Goal: Task Accomplishment & Management: Manage account settings

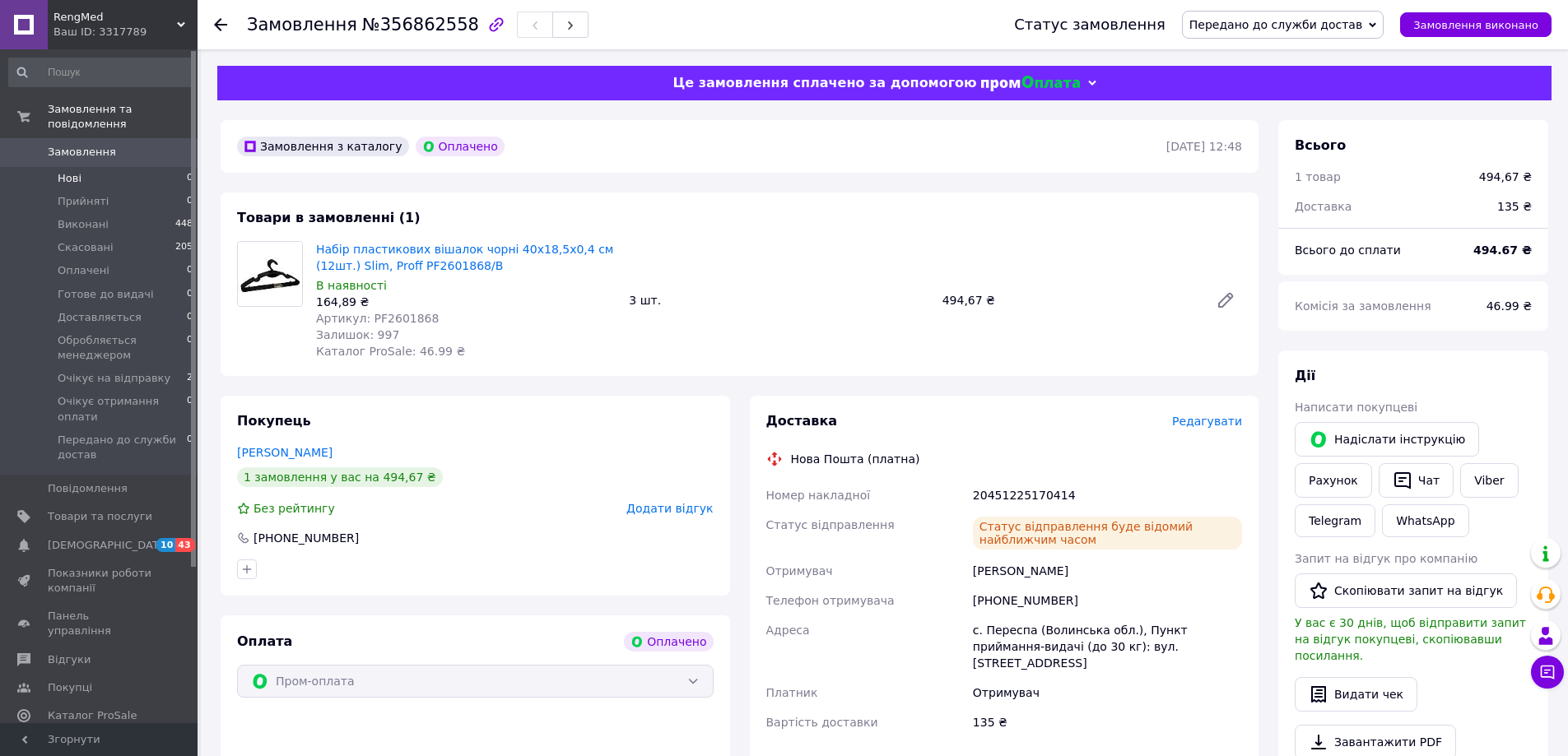
click at [80, 167] on li "Нові 0" at bounding box center [101, 178] width 202 height 23
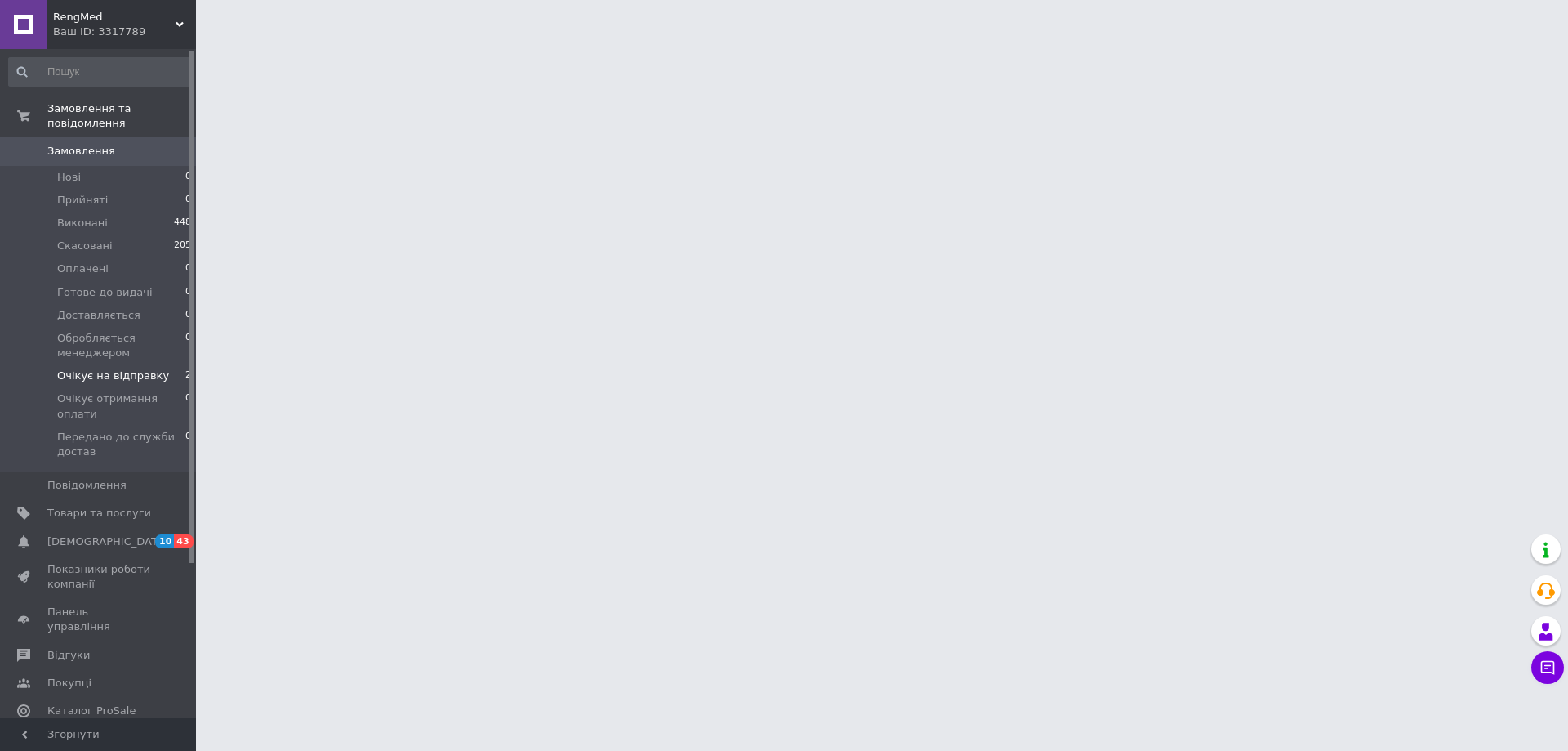
click at [113, 368] on span "Очікує на відправку" at bounding box center [113, 376] width 112 height 15
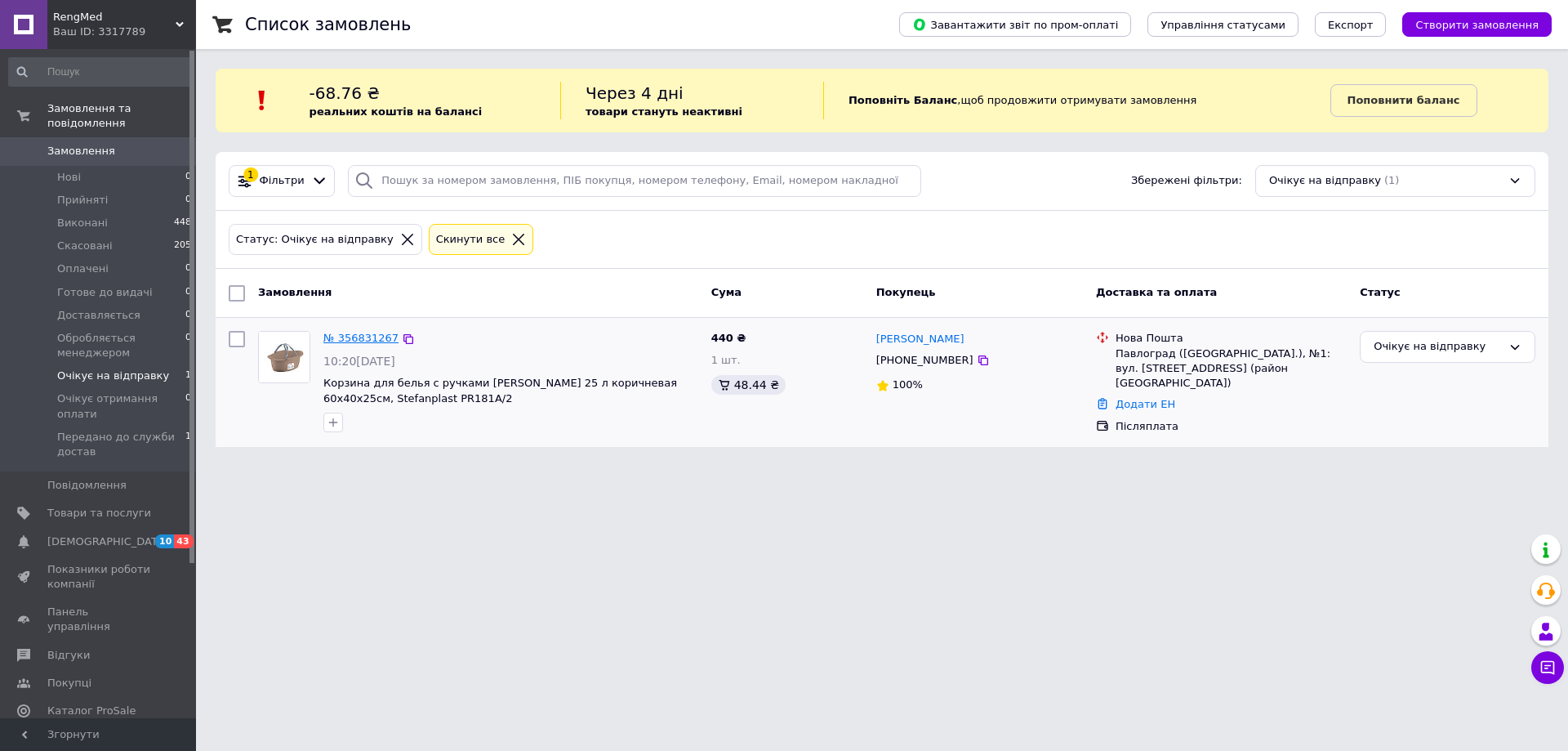
click at [342, 334] on link "№ 356831267" at bounding box center [360, 338] width 75 height 12
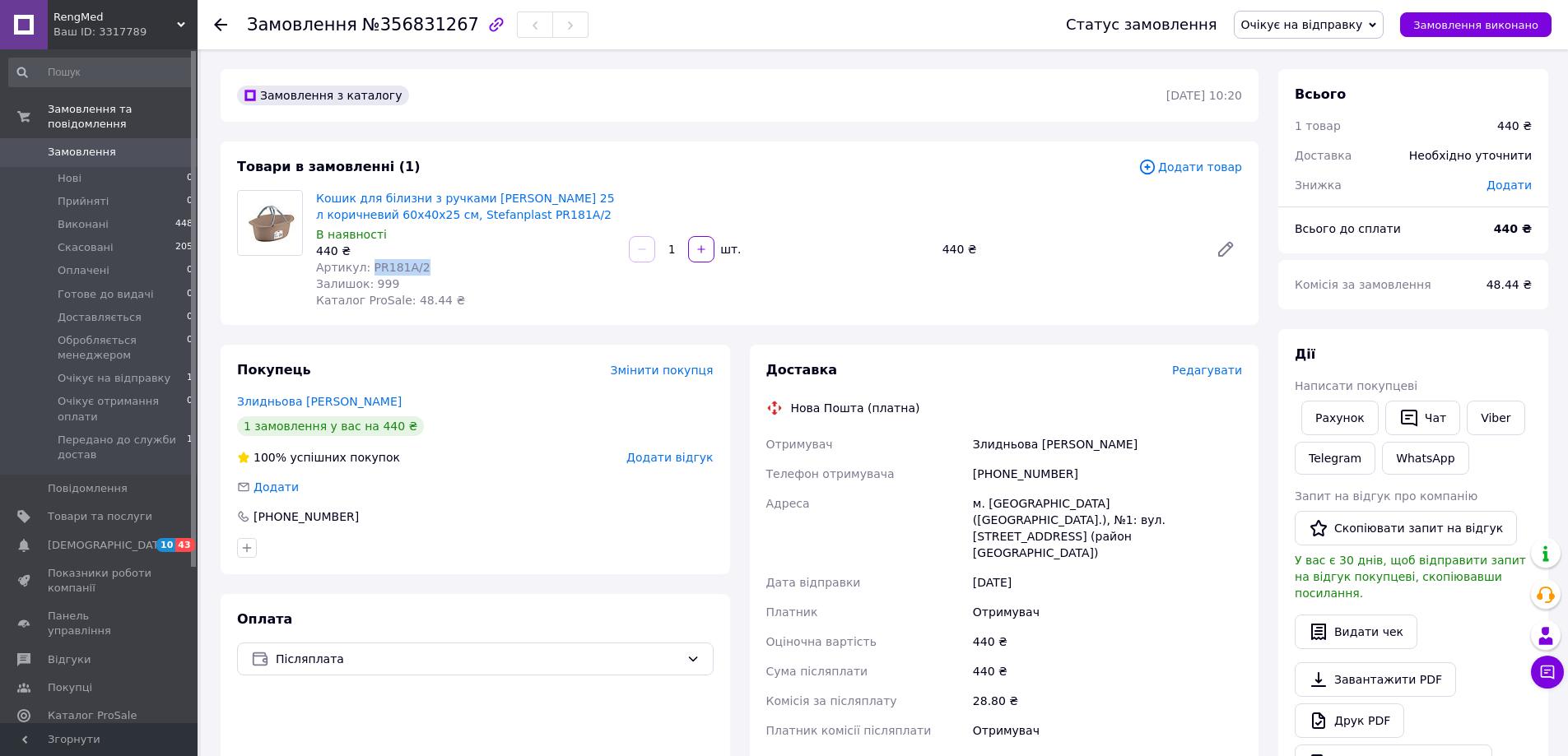
drag, startPoint x: 424, startPoint y: 266, endPoint x: 367, endPoint y: 269, distance: 57.1
click at [367, 269] on div "Артикул: PR181A/2" at bounding box center [466, 267] width 300 height 17
copy span "PR181A/2"
drag, startPoint x: 516, startPoint y: 219, endPoint x: 313, endPoint y: 192, distance: 204.8
click at [313, 192] on div "Кошик для білизни з ручками [PERSON_NAME] 25 л коричневий 60х40х25 см, Stefanpl…" at bounding box center [466, 248] width 313 height 125
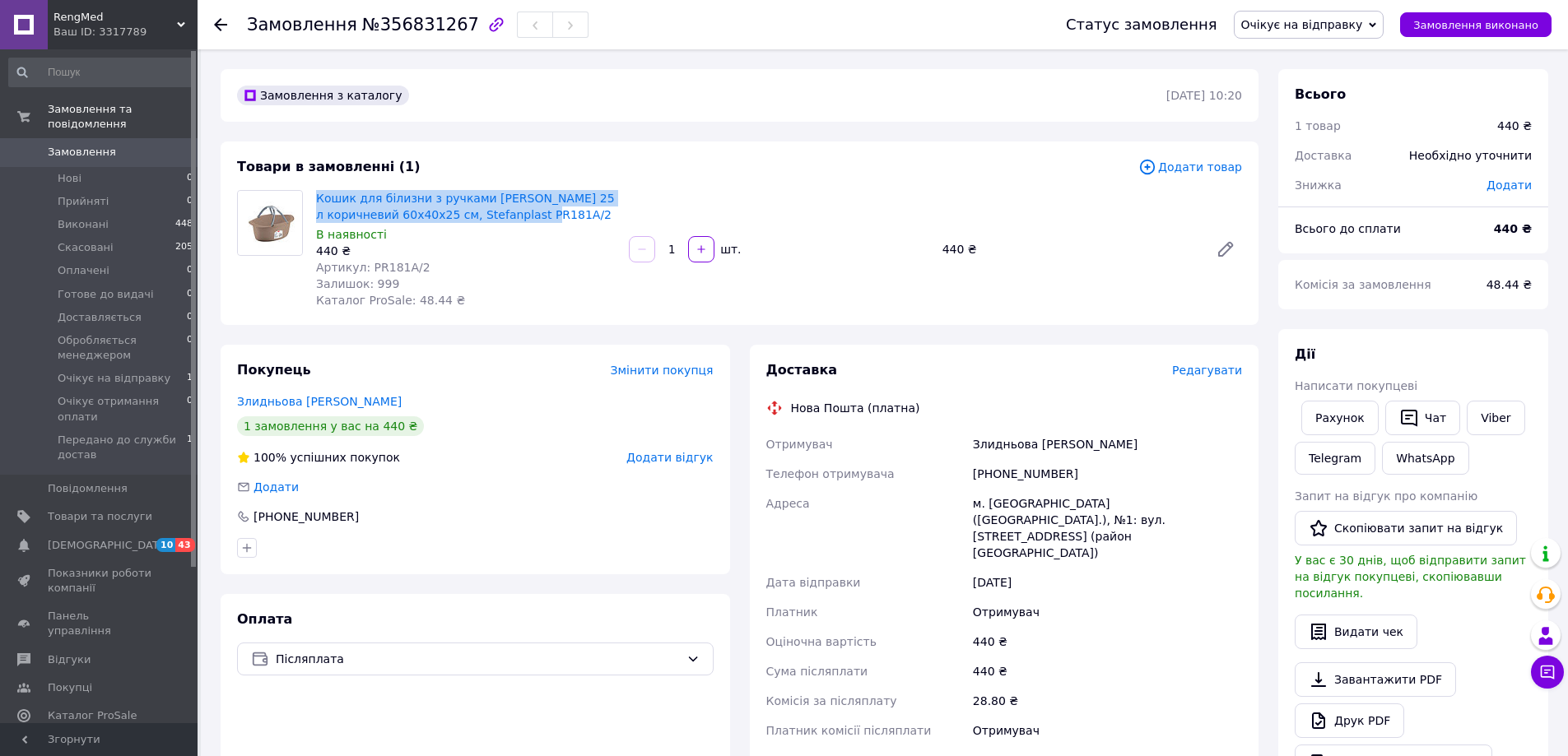
copy link "Кошик для білизни з ручками [PERSON_NAME] 25 л коричневий 60х40х25 см, Stefanpl…"
drag, startPoint x: 1073, startPoint y: 475, endPoint x: 996, endPoint y: 473, distance: 77.0
click at [996, 473] on div "[PHONE_NUMBER]" at bounding box center [1107, 473] width 276 height 29
copy div "0501955026"
drag, startPoint x: 1033, startPoint y: 441, endPoint x: 970, endPoint y: 446, distance: 63.2
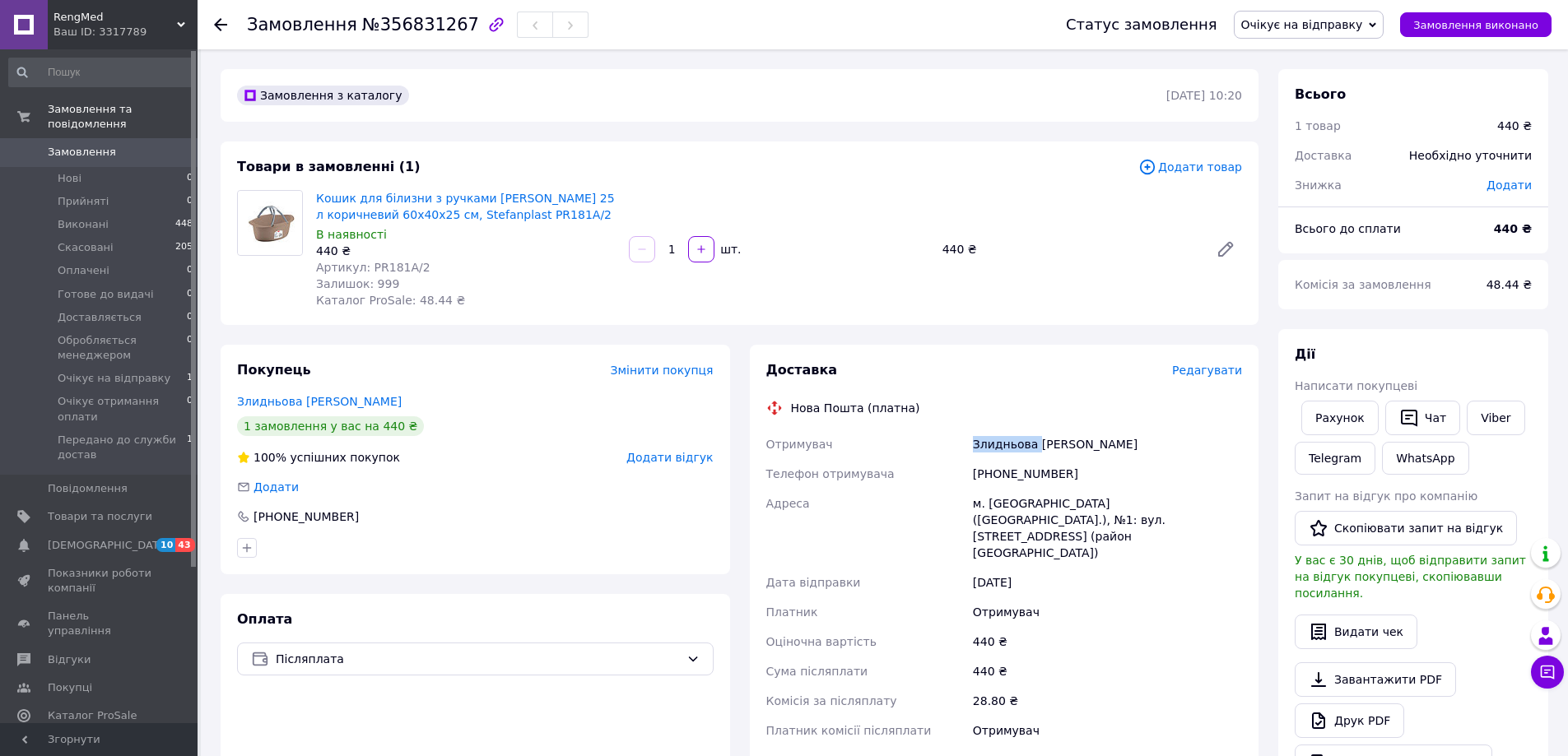
click at [970, 446] on div "Злидньова [PERSON_NAME]" at bounding box center [1107, 444] width 276 height 29
copy div "Злидньова"
drag, startPoint x: 1075, startPoint y: 445, endPoint x: 1033, endPoint y: 447, distance: 42.0
click at [1033, 447] on div "Злидньова [PERSON_NAME]" at bounding box center [1107, 444] width 276 height 29
copy div "[PERSON_NAME]"
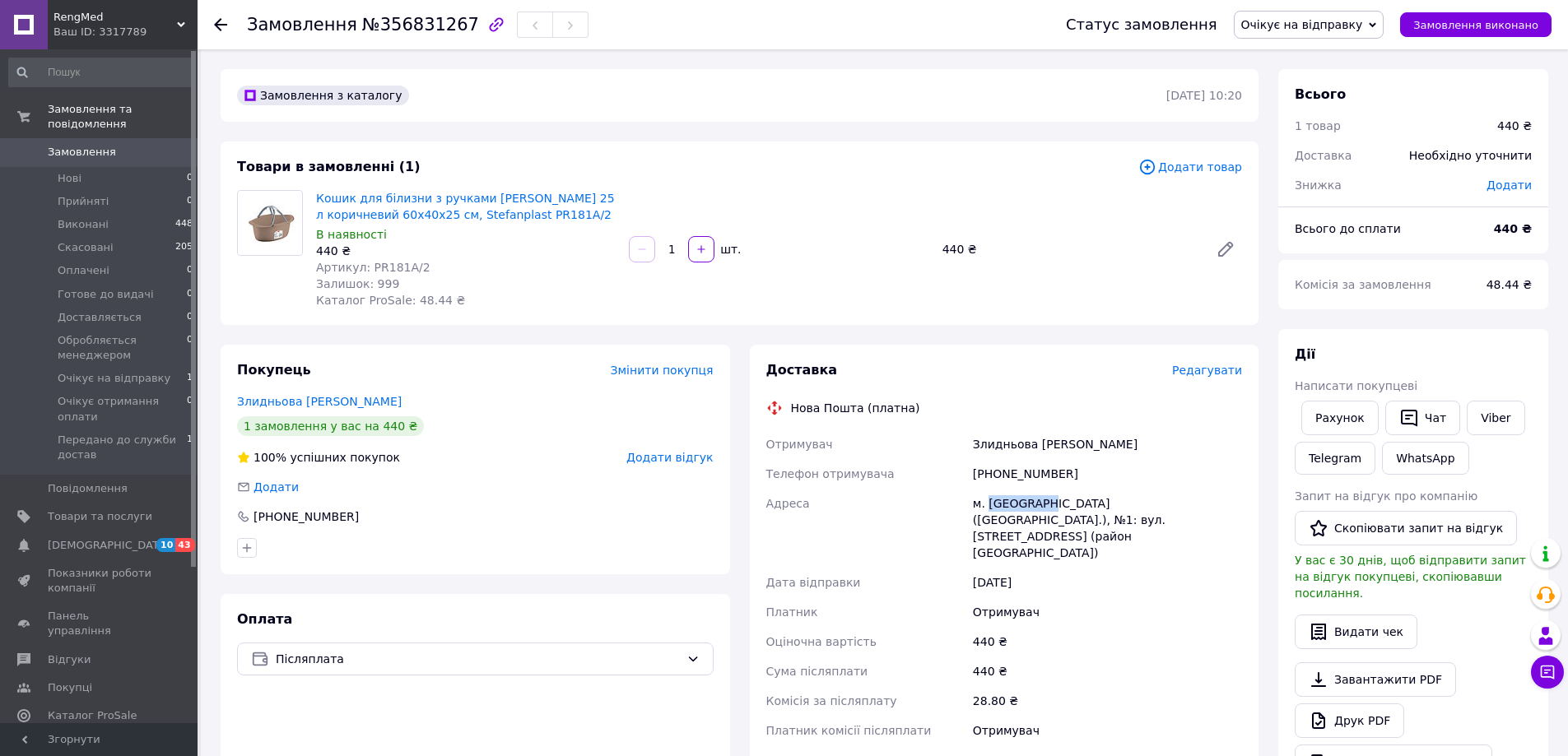
drag, startPoint x: 1043, startPoint y: 506, endPoint x: 990, endPoint y: 504, distance: 53.0
click at [990, 504] on div "м. [GEOGRAPHIC_DATA] ([GEOGRAPHIC_DATA].), №1: вул. [STREET_ADDRESS] (район [GE…" at bounding box center [1107, 528] width 276 height 79
copy div "[GEOGRAPHIC_DATA]"
click at [1096, 568] on div "[DATE]" at bounding box center [1107, 582] width 276 height 29
click at [1493, 417] on link "Viber" at bounding box center [1495, 418] width 58 height 35
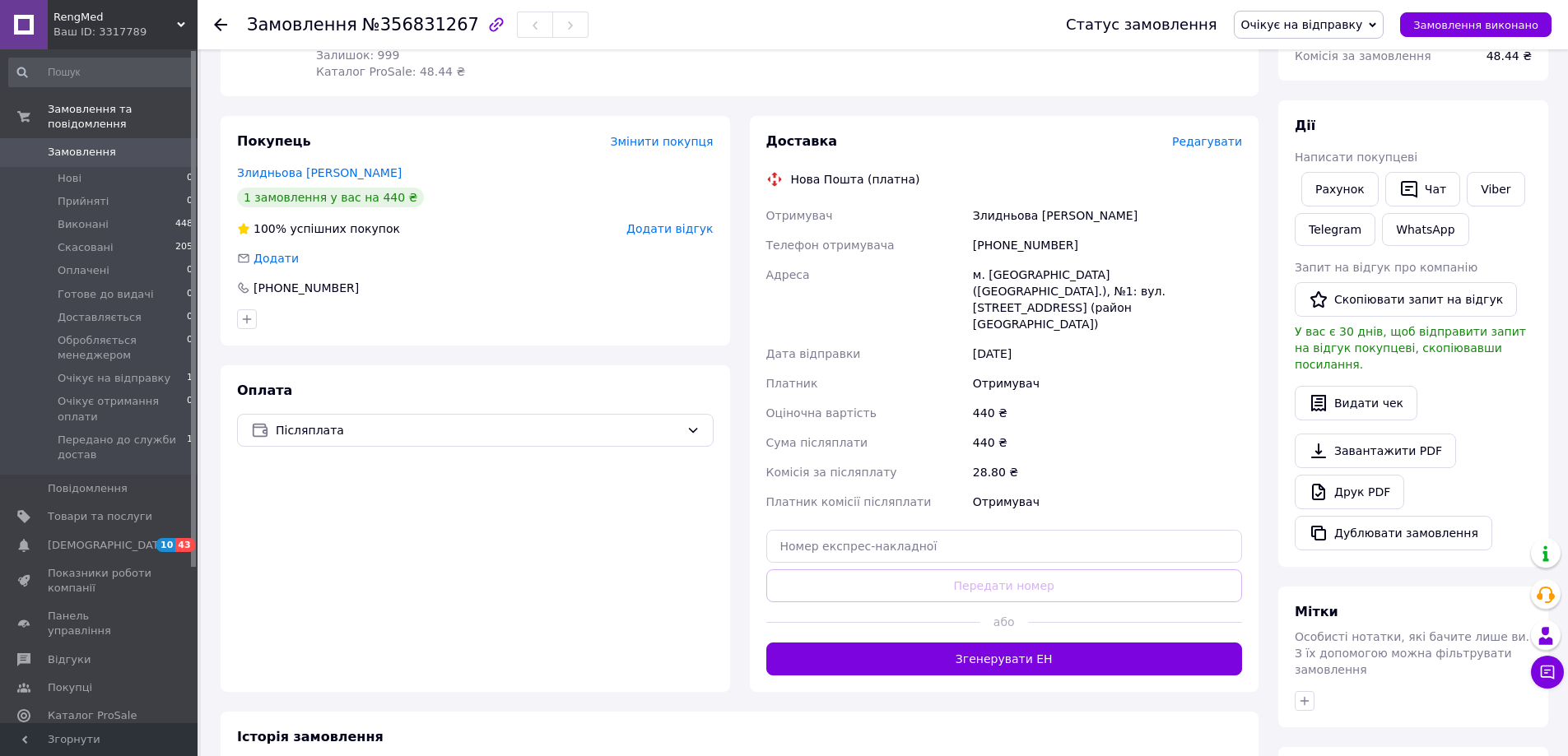
scroll to position [247, 0]
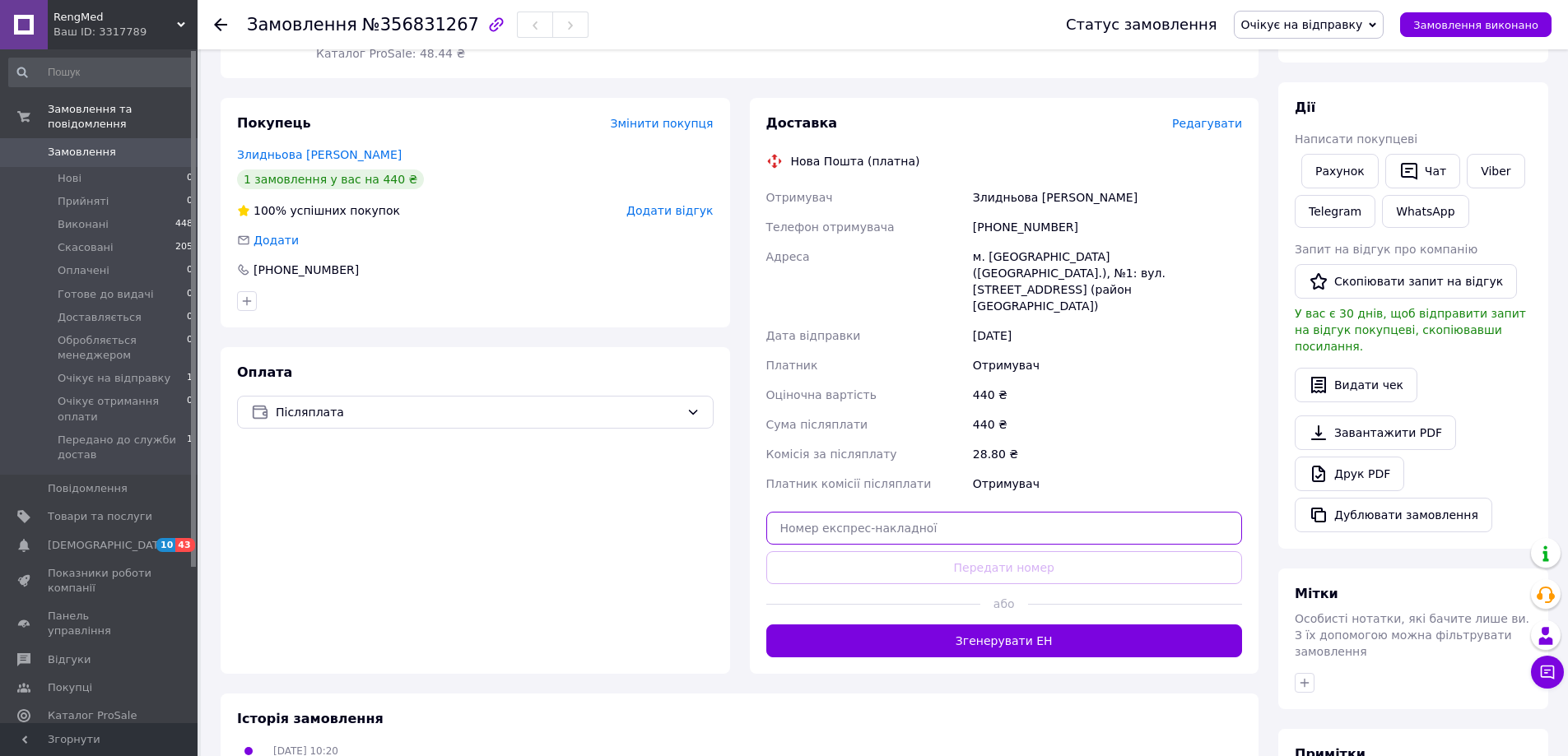
click at [820, 512] on input "text" at bounding box center [1004, 528] width 477 height 33
paste input "20451225353485"
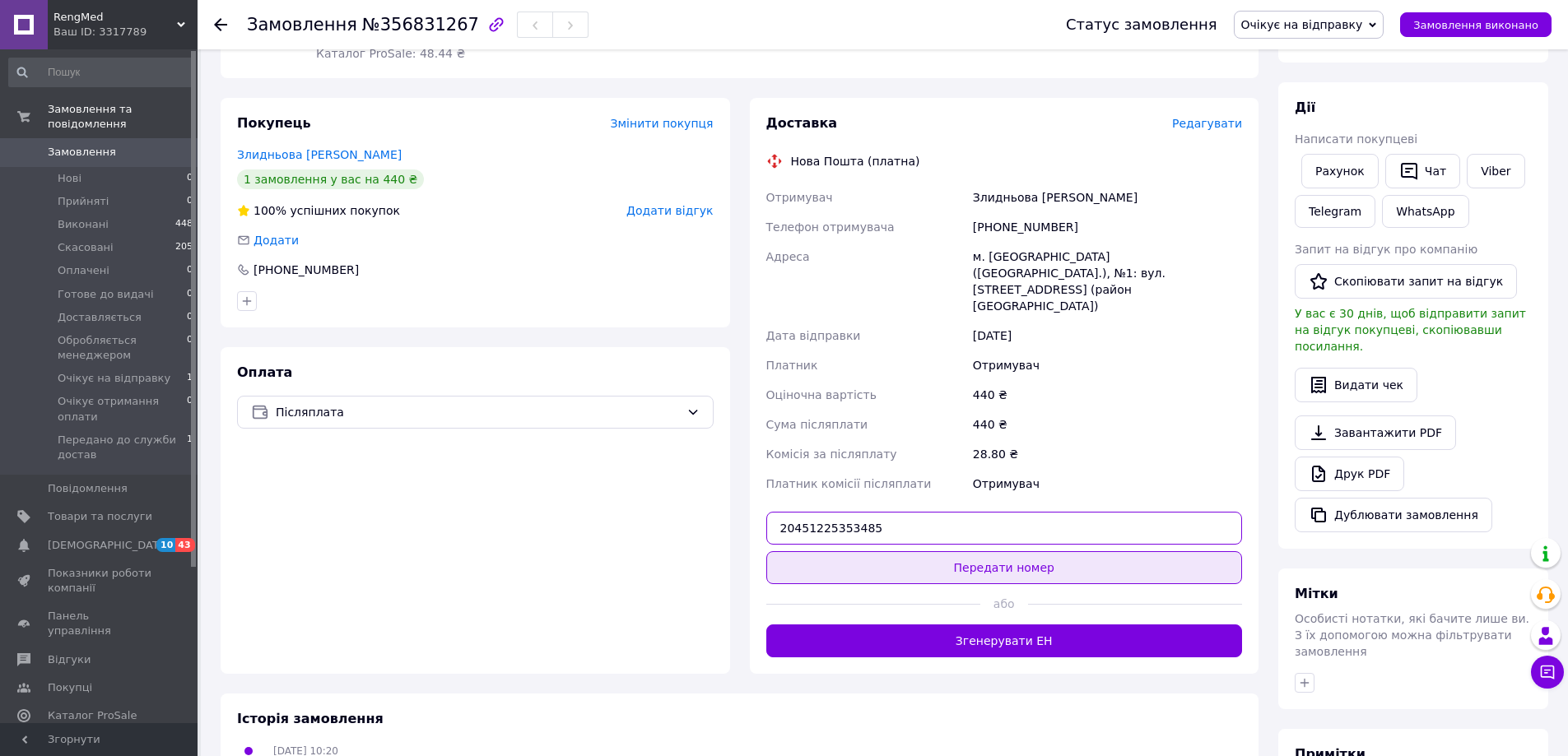
type input "20451225353485"
click at [1023, 551] on button "Передати номер" at bounding box center [1004, 567] width 477 height 33
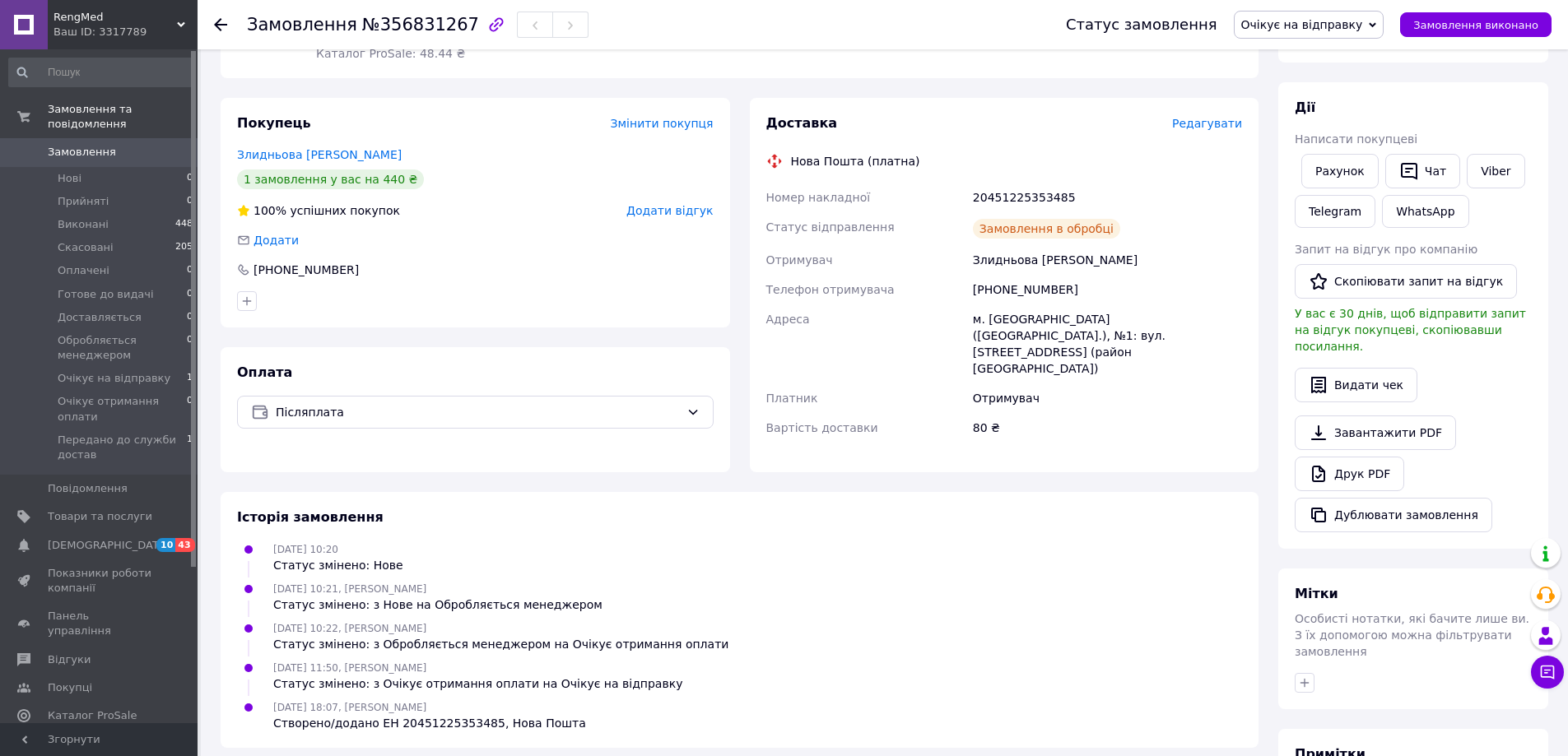
click at [1334, 18] on span "Очікує на відправку" at bounding box center [1302, 24] width 122 height 13
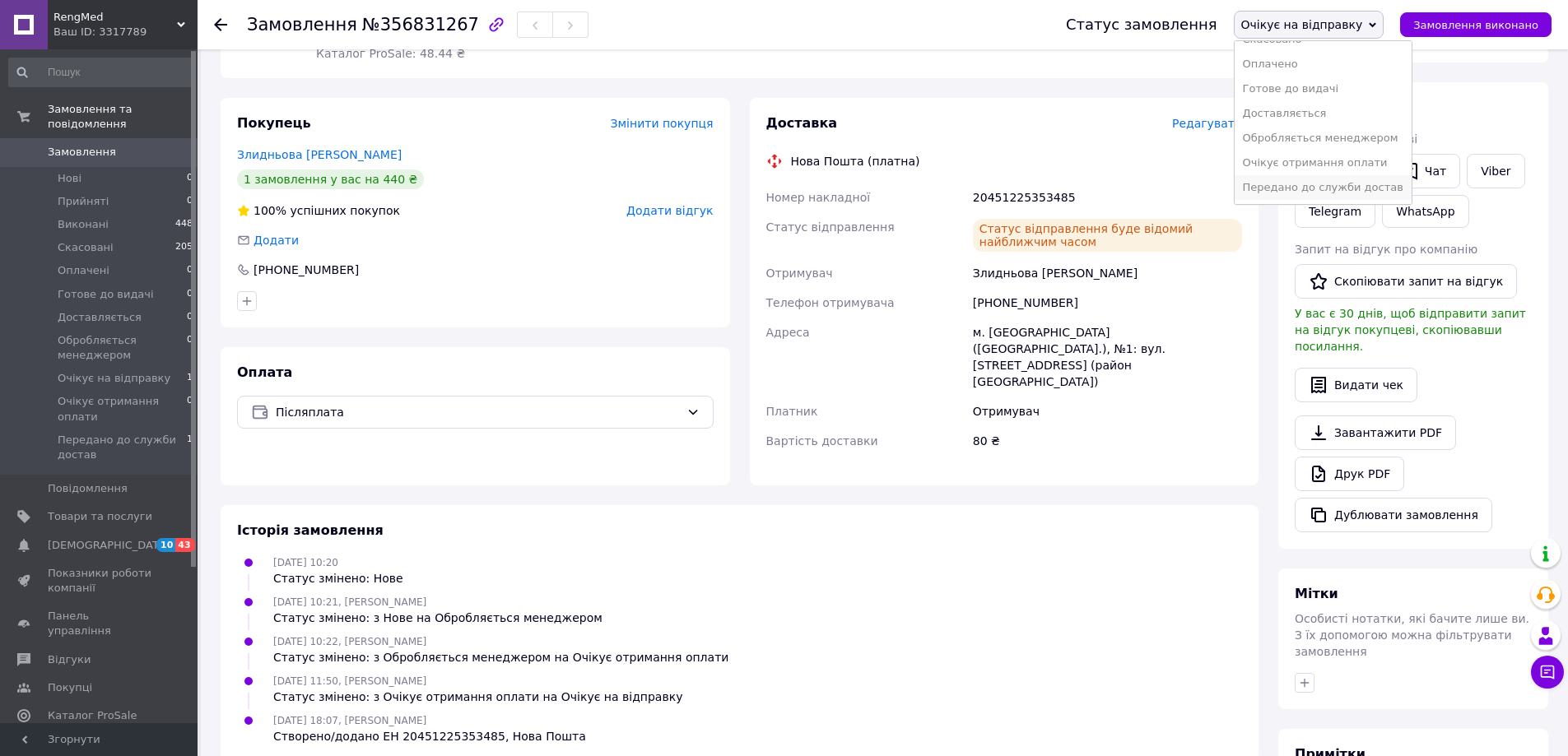
click at [1339, 184] on li "Передано до служби достав" at bounding box center [1323, 187] width 177 height 25
